Goal: Information Seeking & Learning: Learn about a topic

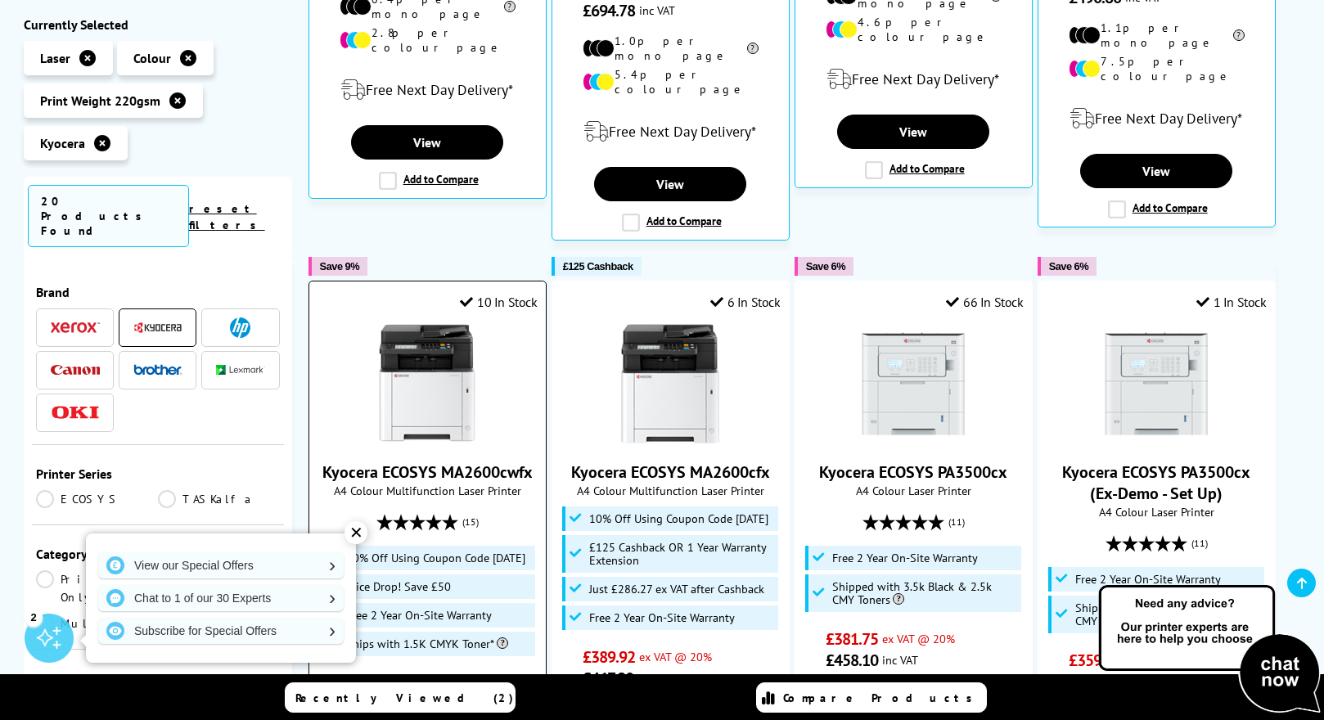
scroll to position [491, 0]
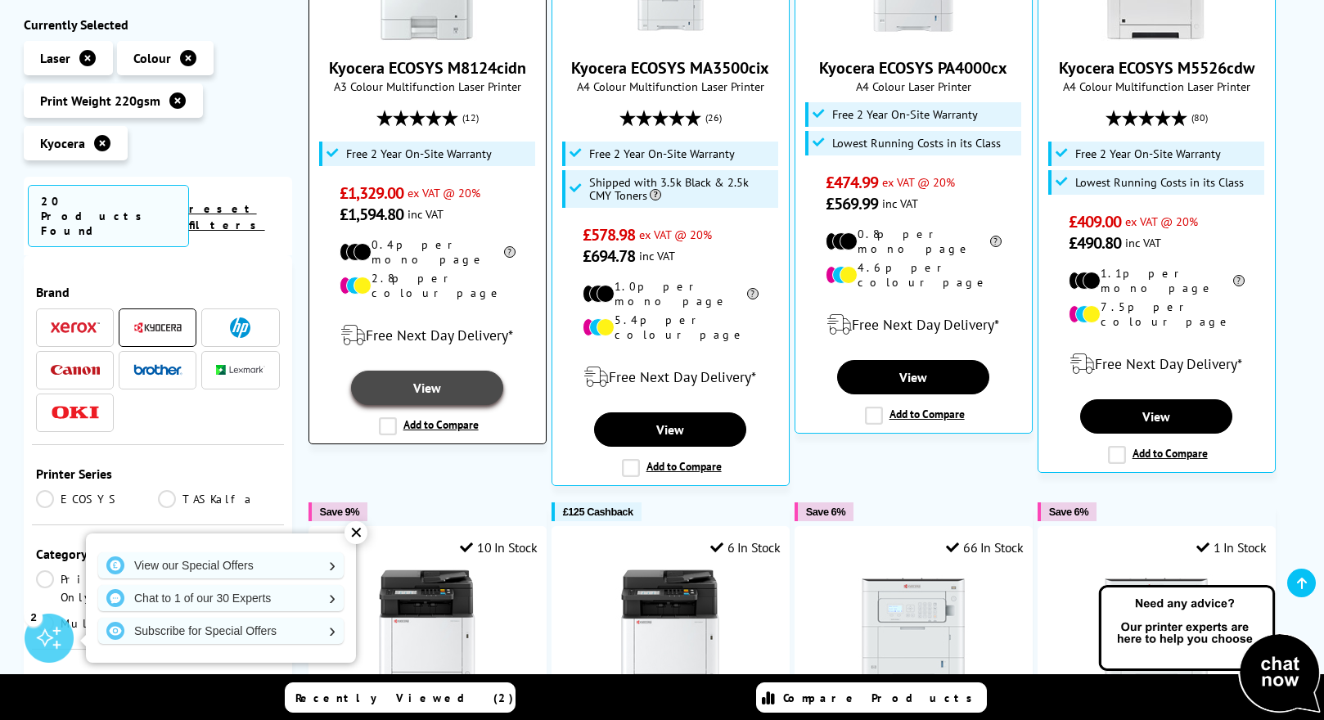
click at [432, 371] on link "View" at bounding box center [427, 388] width 152 height 34
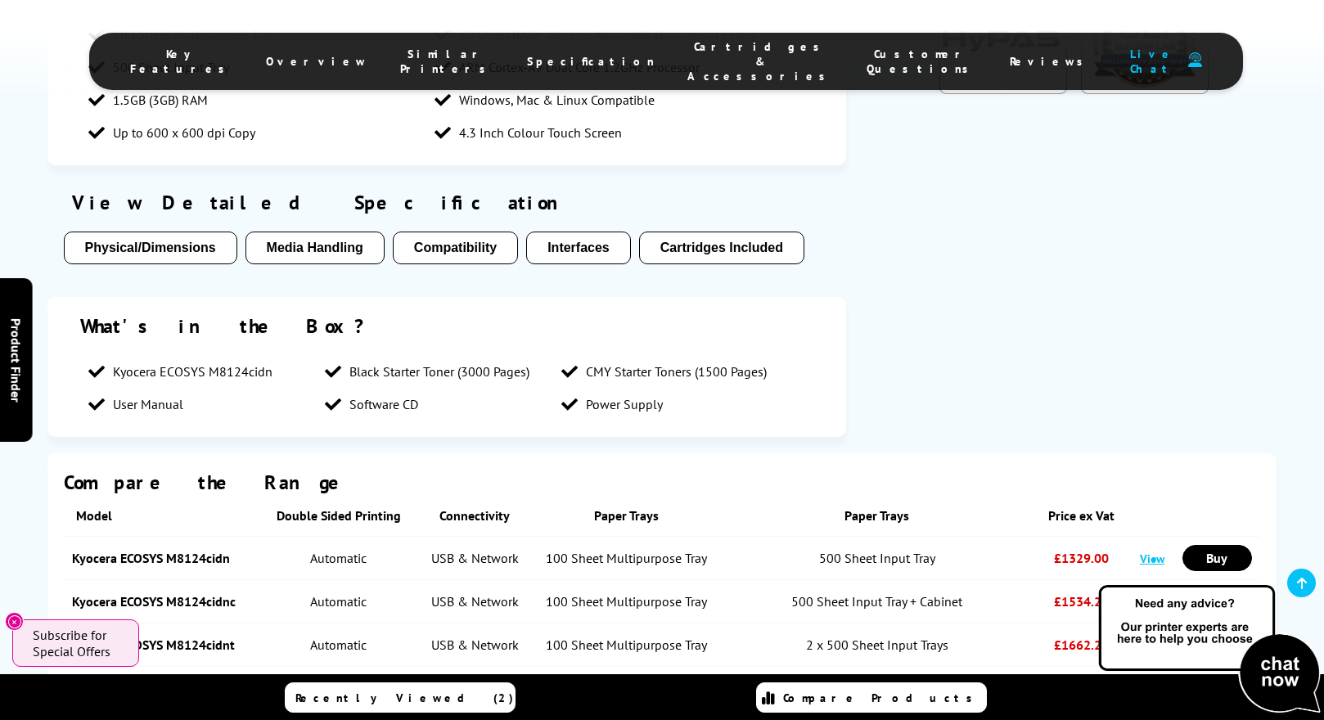
scroll to position [1882, 0]
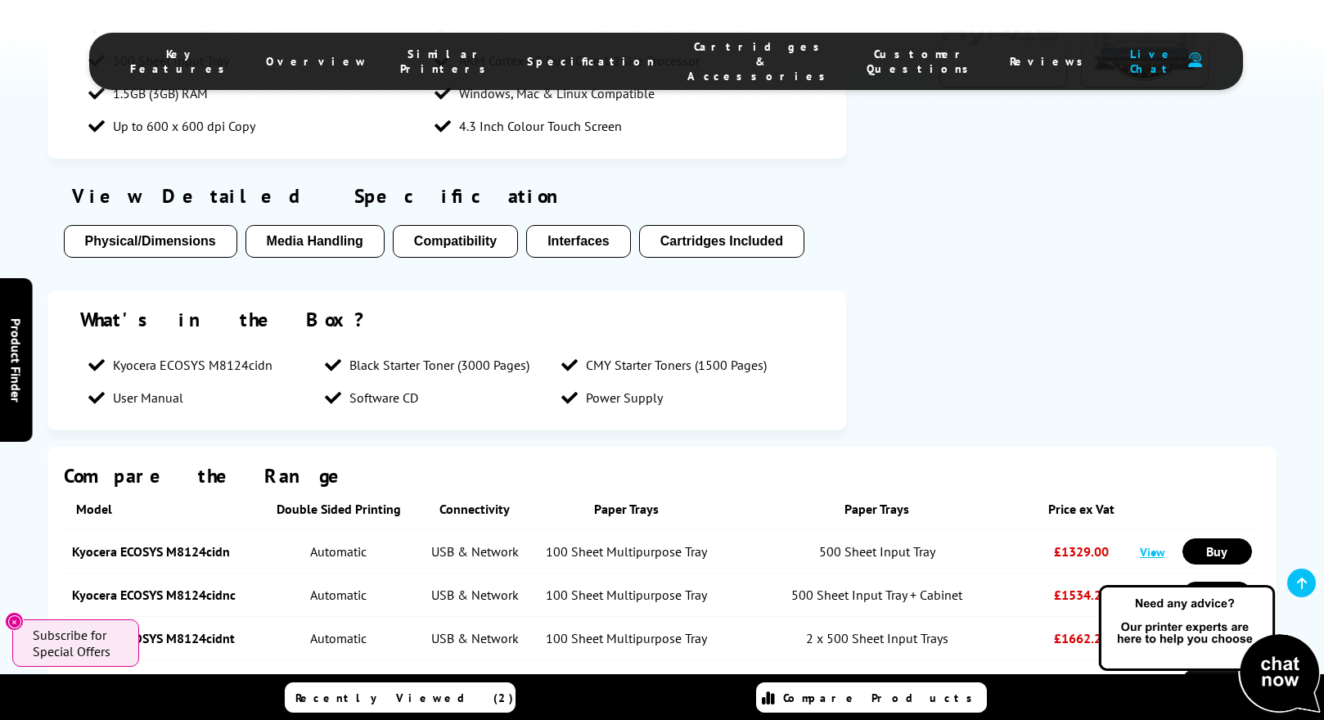
click at [169, 225] on button "Physical/Dimensions" at bounding box center [151, 241] width 174 height 33
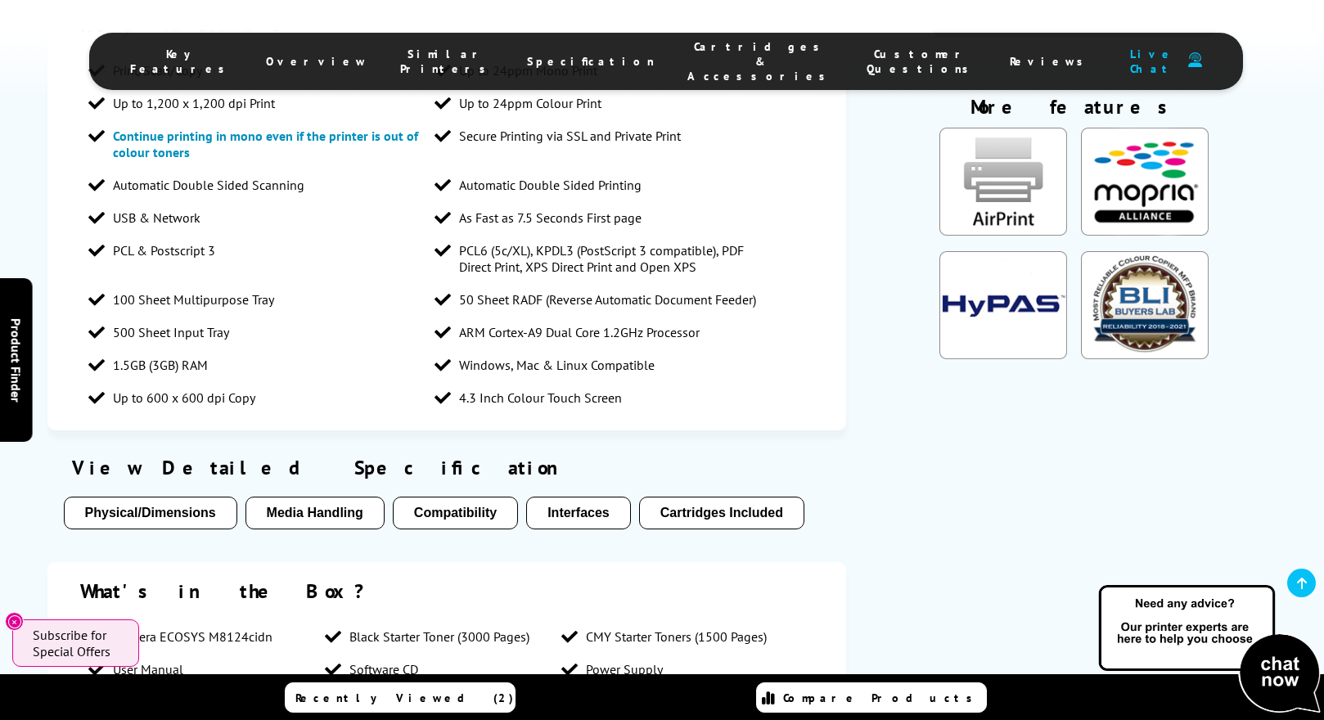
scroll to position [1600, 0]
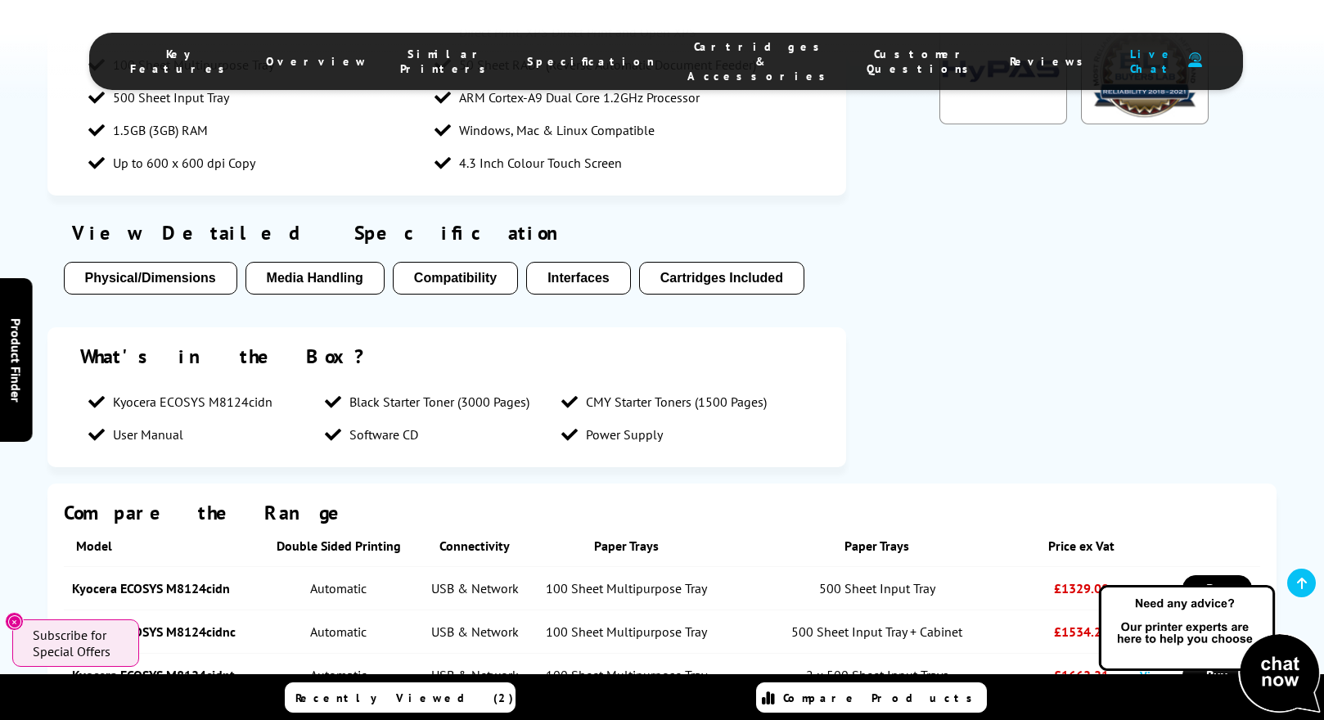
click at [324, 262] on button "Media Handling" at bounding box center [315, 278] width 139 height 33
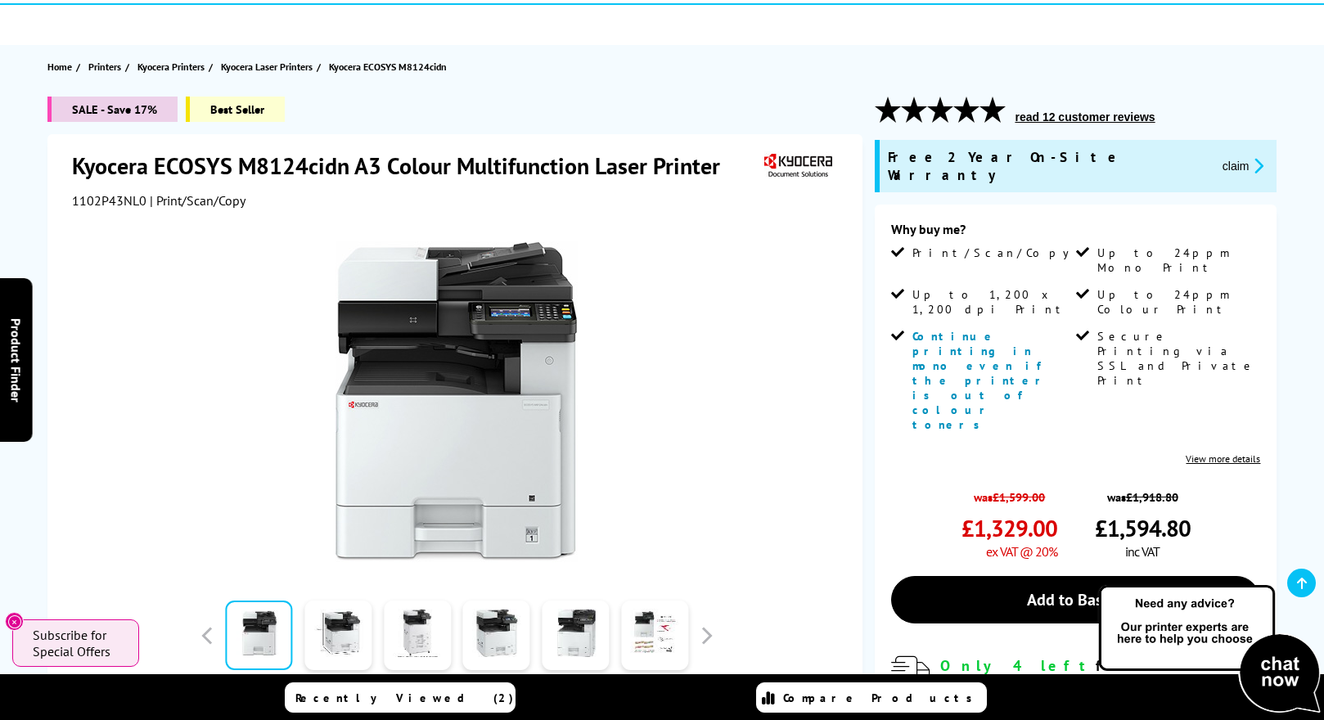
scroll to position [0, 0]
